Goal: Task Accomplishment & Management: Manage account settings

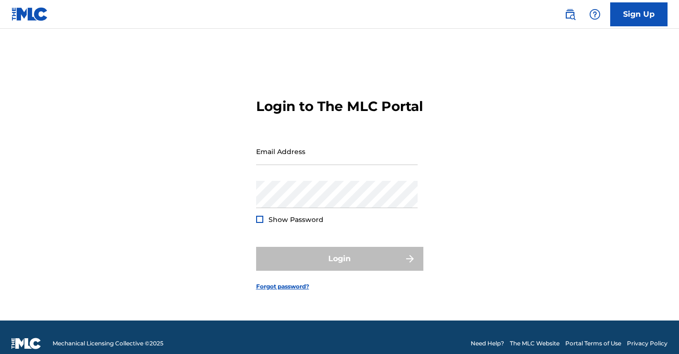
type input "[EMAIL_ADDRESS][DOMAIN_NAME]"
click at [334, 266] on div "Login" at bounding box center [339, 259] width 167 height 24
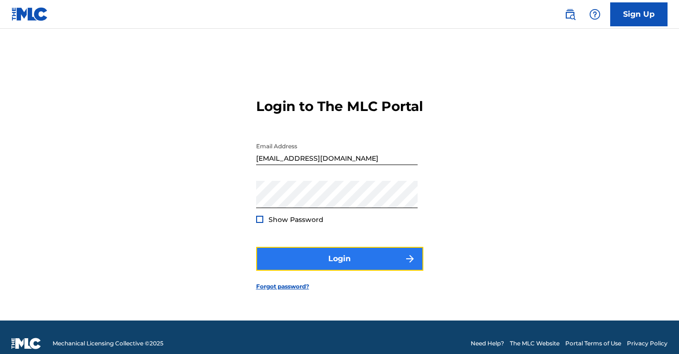
click at [319, 266] on button "Login" at bounding box center [339, 259] width 167 height 24
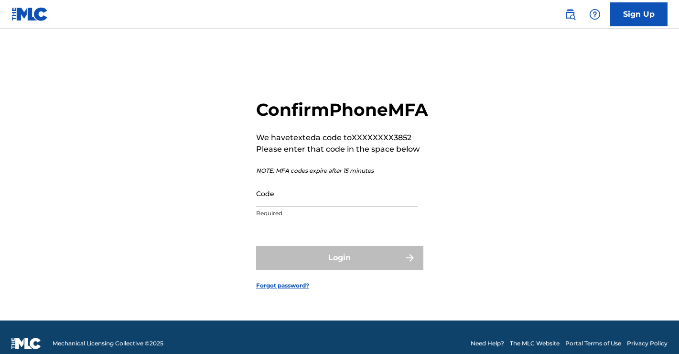
click at [296, 207] on input "Code" at bounding box center [336, 193] width 161 height 27
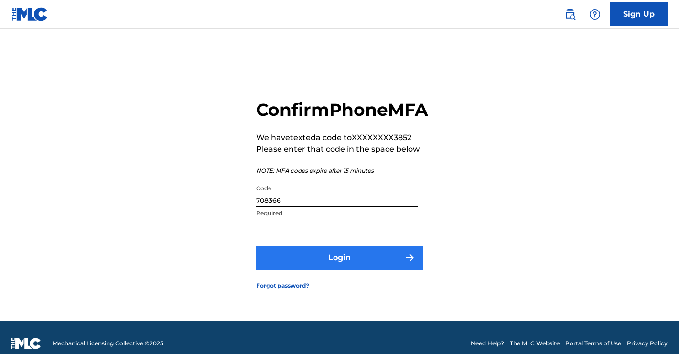
type input "708366"
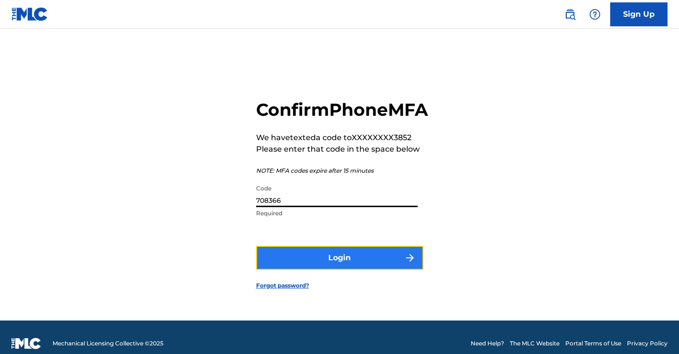
click at [335, 268] on button "Login" at bounding box center [339, 258] width 167 height 24
